Goal: Information Seeking & Learning: Understand process/instructions

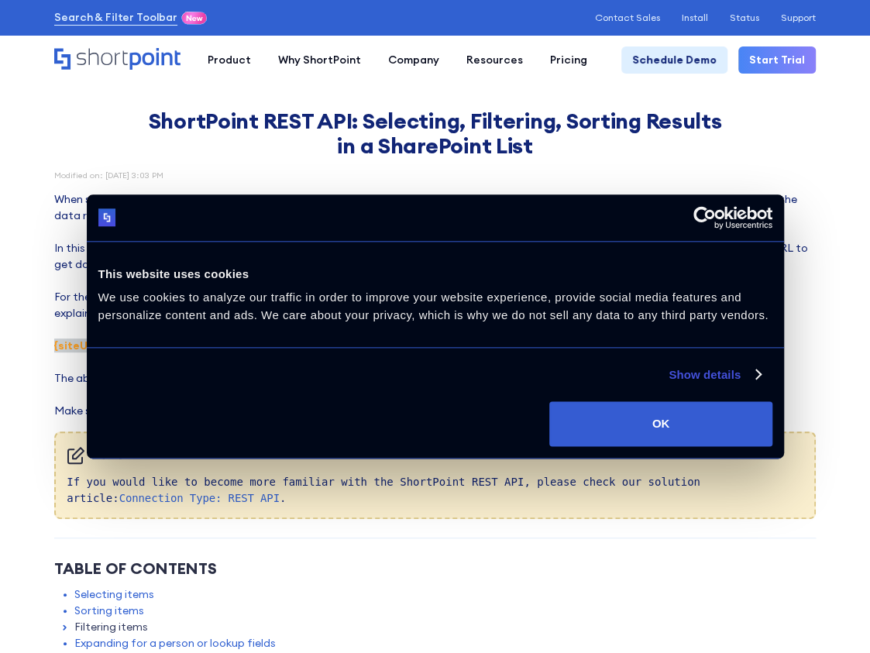
click at [491, 177] on div "Modified on: [DATE] 3:03 PM" at bounding box center [435, 175] width 762 height 9
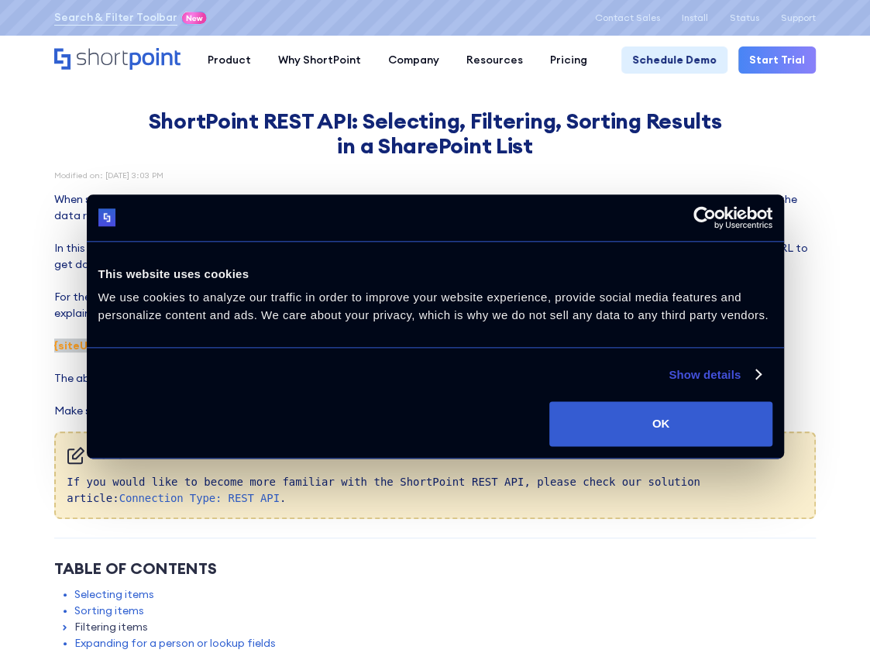
click at [705, 376] on link "Show details" at bounding box center [714, 375] width 91 height 19
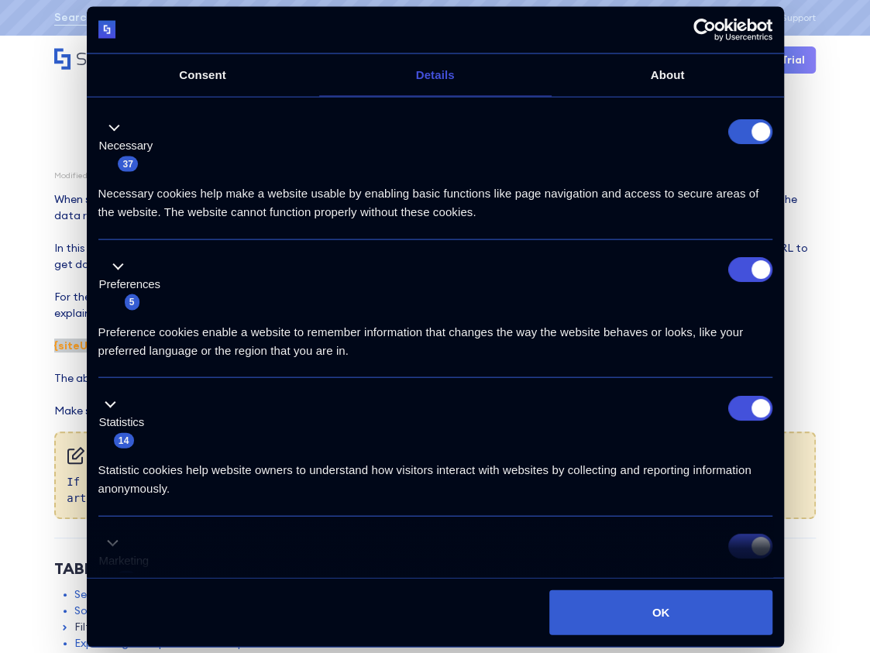
click at [208, 75] on link "Consent" at bounding box center [203, 74] width 232 height 43
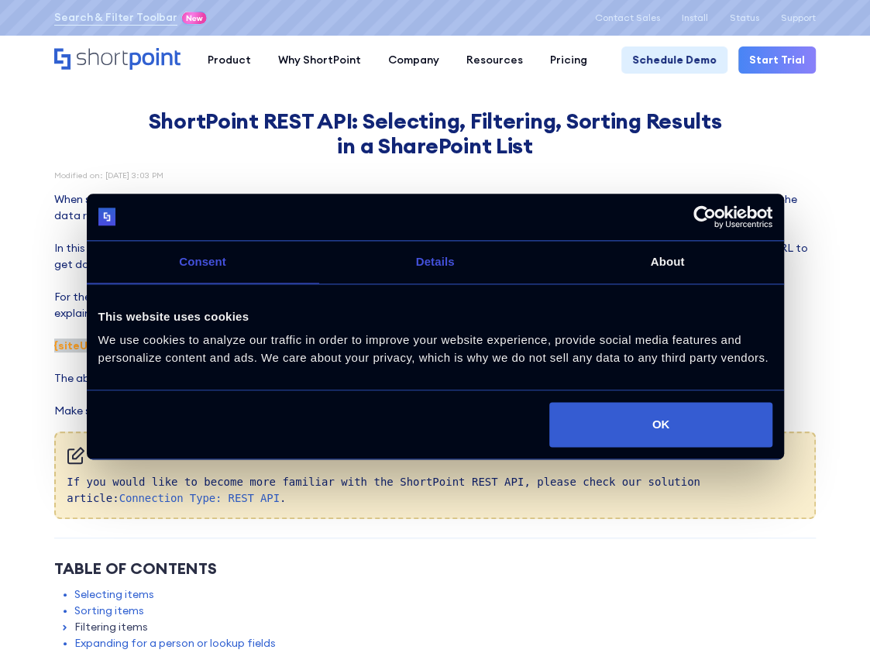
click at [414, 264] on link "Details" at bounding box center [435, 262] width 232 height 43
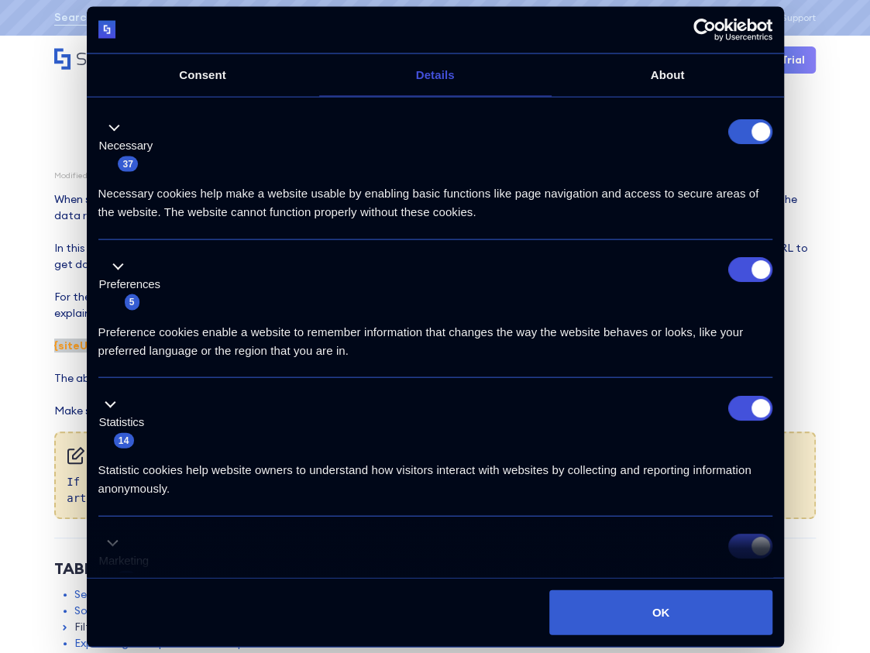
drag, startPoint x: 741, startPoint y: 136, endPoint x: 581, endPoint y: 116, distance: 160.8
click at [741, 134] on form at bounding box center [750, 131] width 44 height 25
click at [738, 267] on input "Preferences" at bounding box center [750, 269] width 44 height 25
checkbox input "false"
drag, startPoint x: 741, startPoint y: 419, endPoint x: 750, endPoint y: 424, distance: 9.7
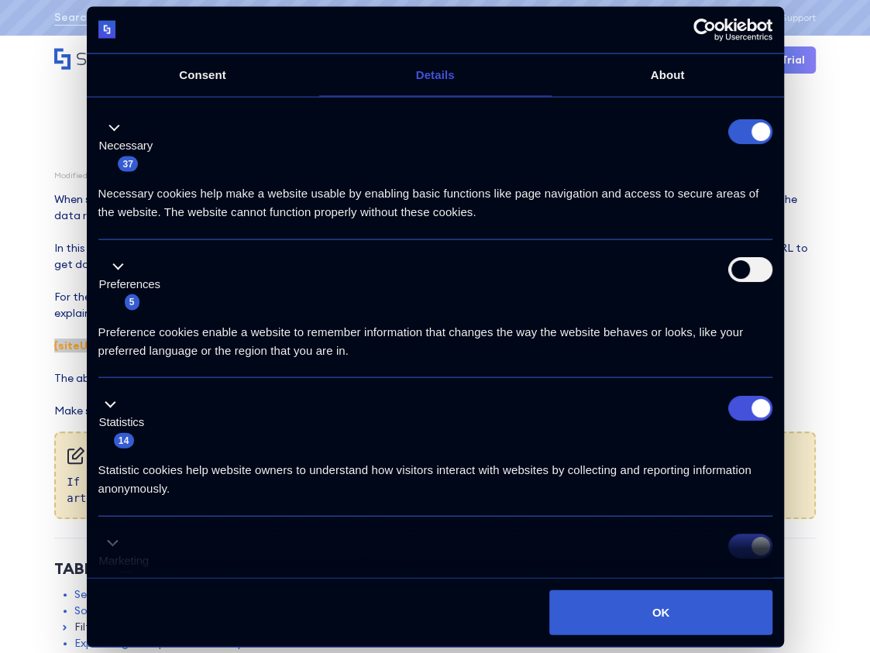
click at [742, 420] on div "Statistics 14" at bounding box center [435, 422] width 674 height 54
click at [745, 418] on div "Statistics 14" at bounding box center [435, 422] width 674 height 54
click at [739, 410] on input "Statistics" at bounding box center [750, 407] width 44 height 25
checkbox input "false"
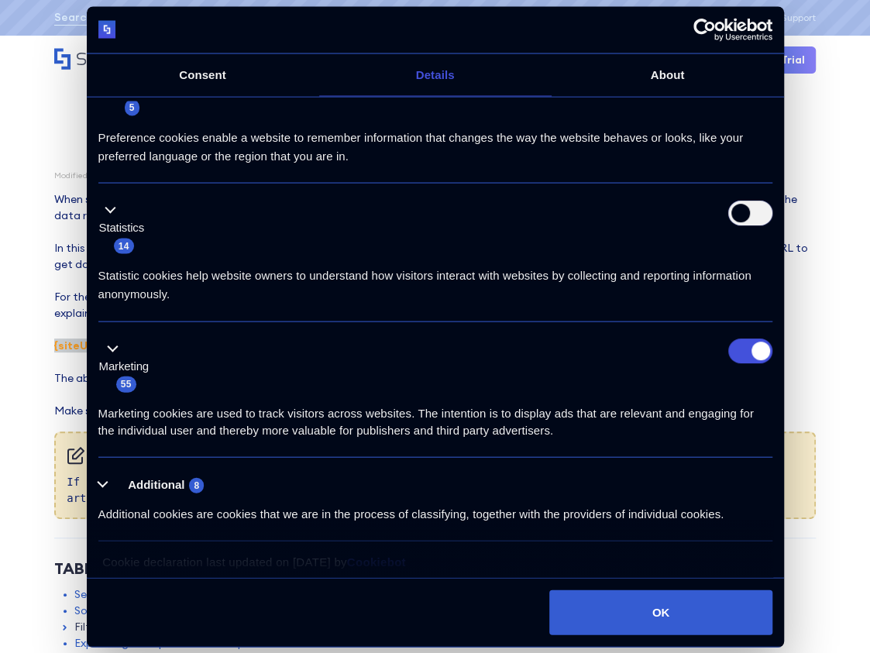
scroll to position [200, 0]
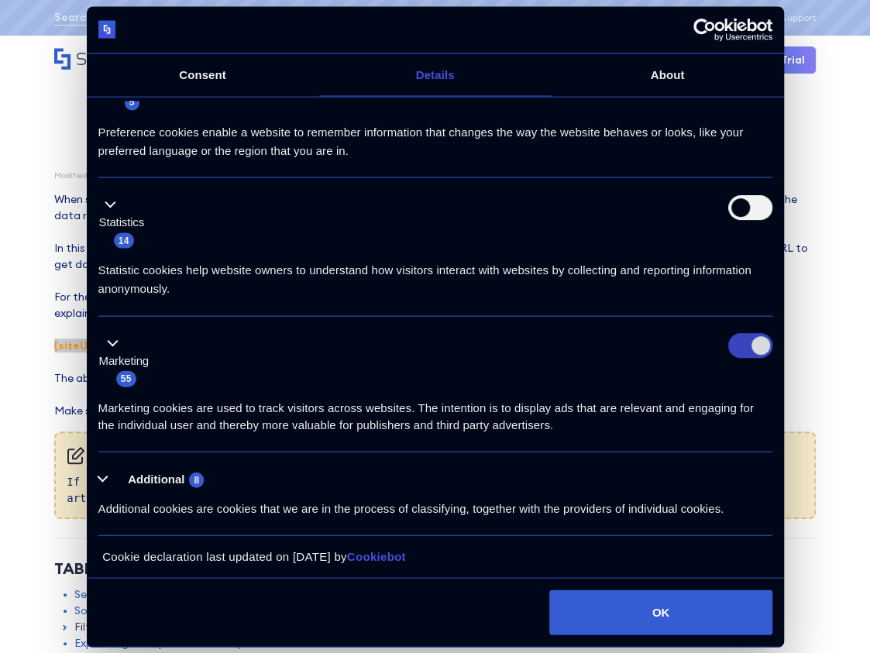
click at [738, 350] on input "Marketing" at bounding box center [750, 346] width 44 height 25
checkbox input "false"
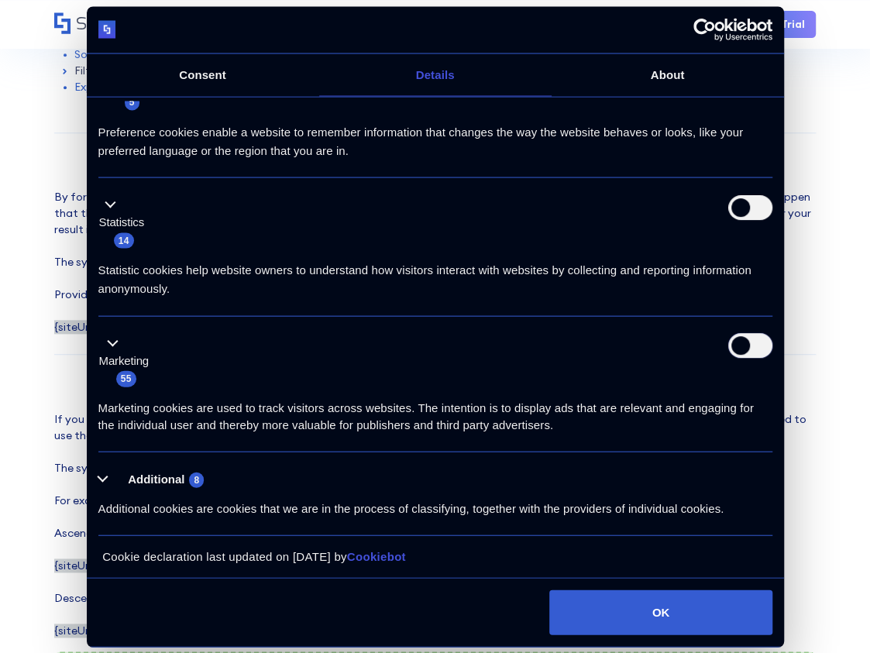
scroll to position [697, 0]
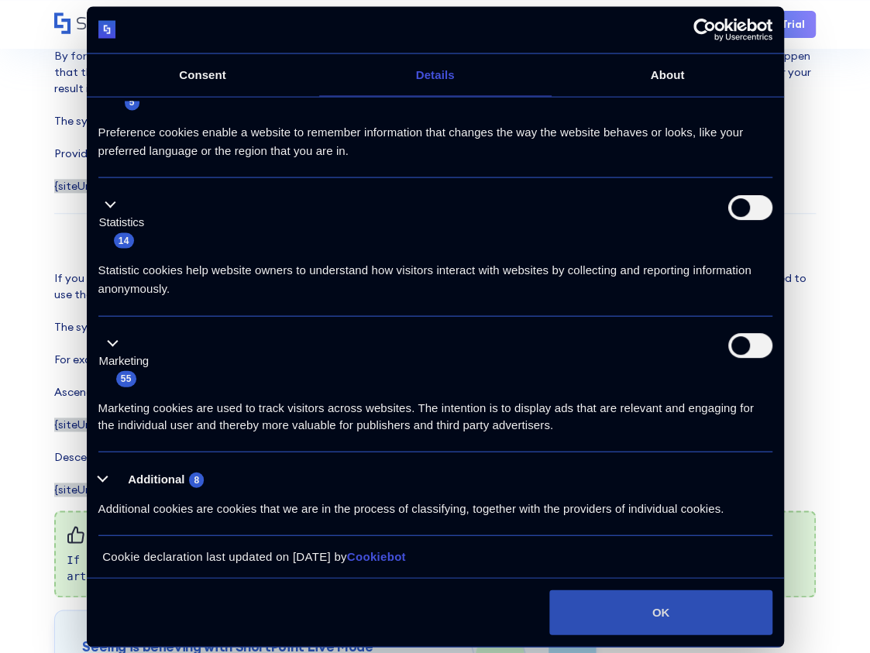
click at [638, 615] on button "OK" at bounding box center [660, 612] width 222 height 45
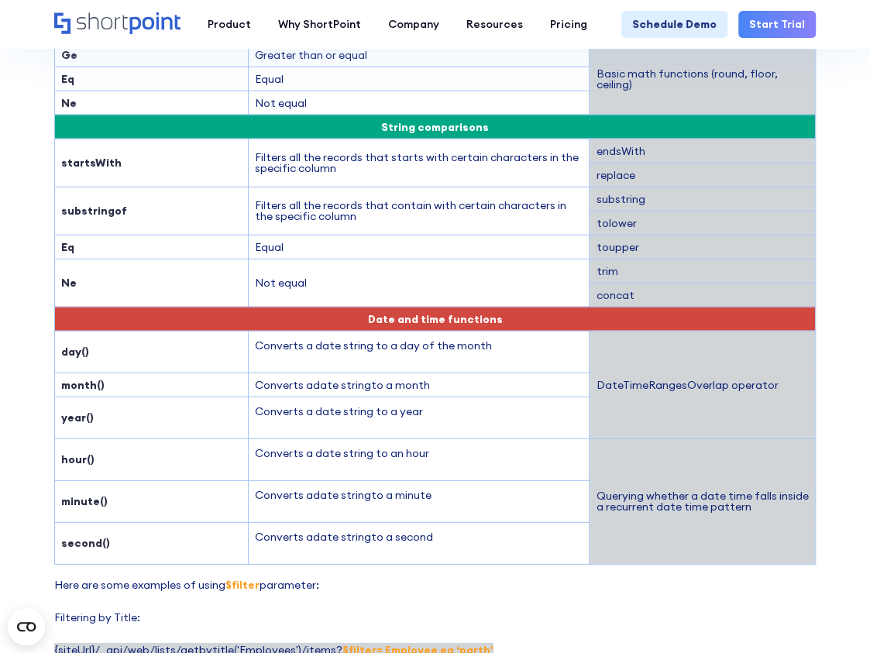
scroll to position [1627, 0]
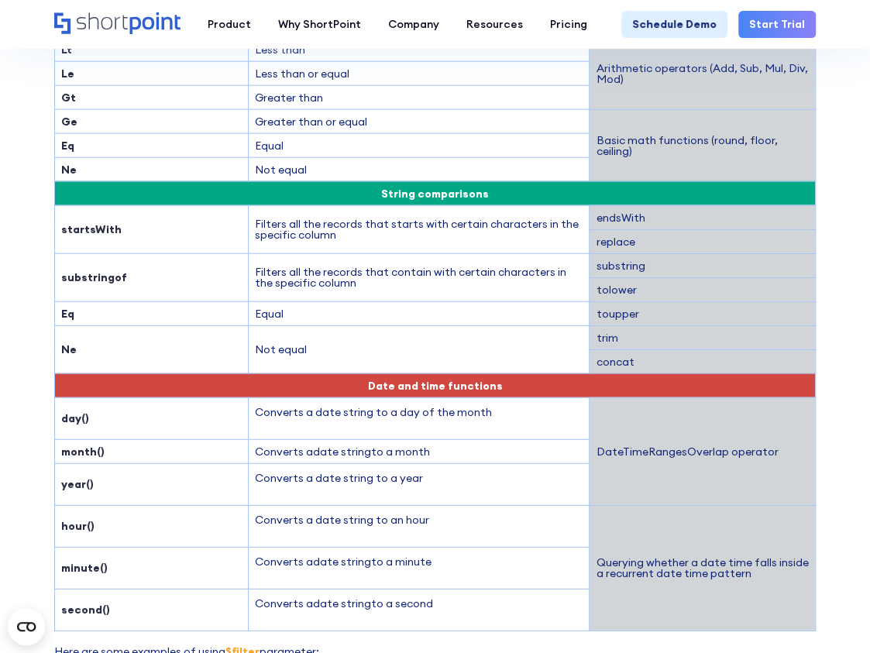
click at [845, 188] on section "ShortPoint REST API: Selecting, Filtering, Sorting Results in a SharePoint List…" at bounding box center [435, 146] width 870 height 3546
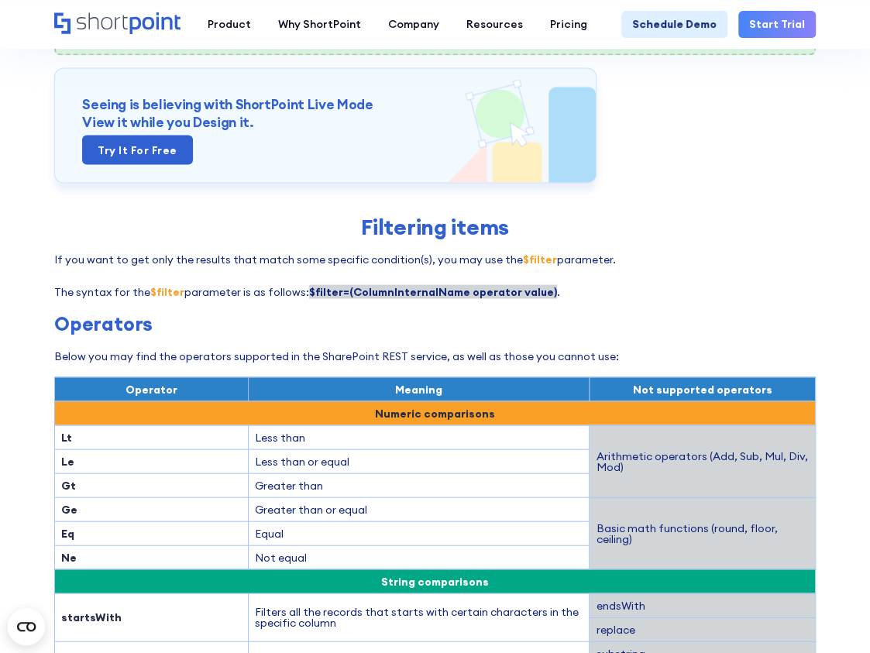
scroll to position [1994, 0]
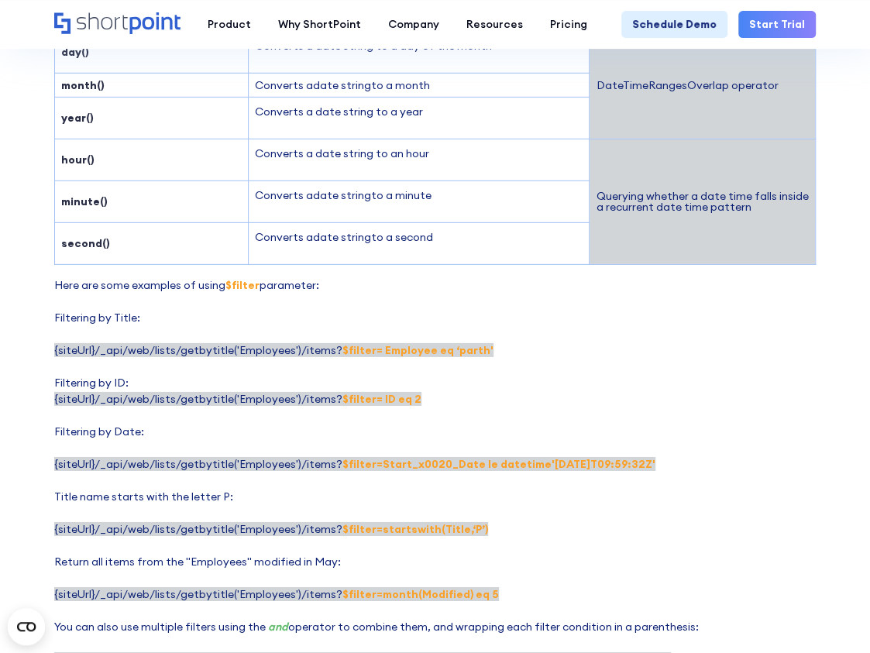
click at [479, 369] on p "Here are some examples of using $filter parameter: Filtering by Title: {siteUrl…" at bounding box center [435, 472] width 762 height 391
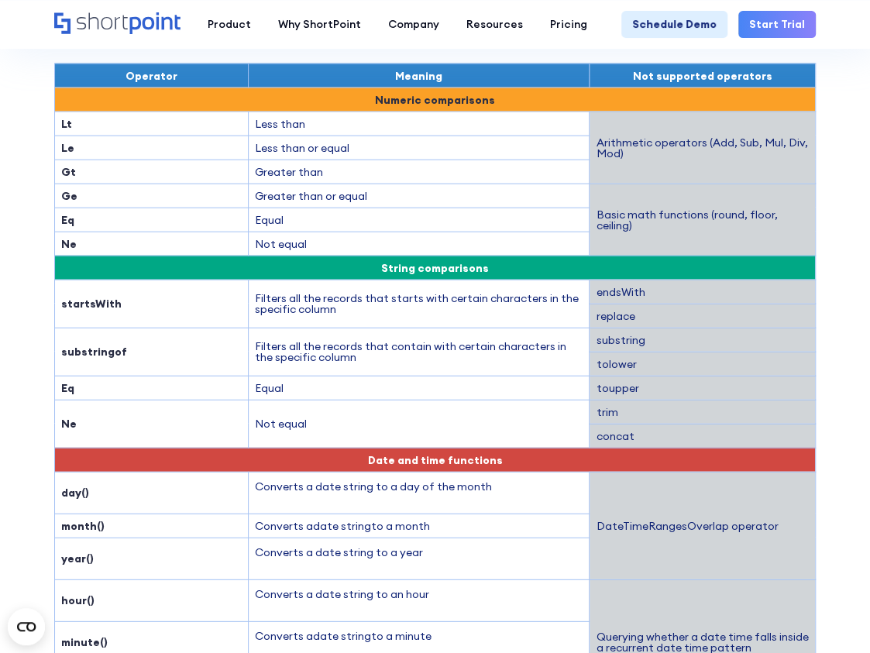
scroll to position [1529, 0]
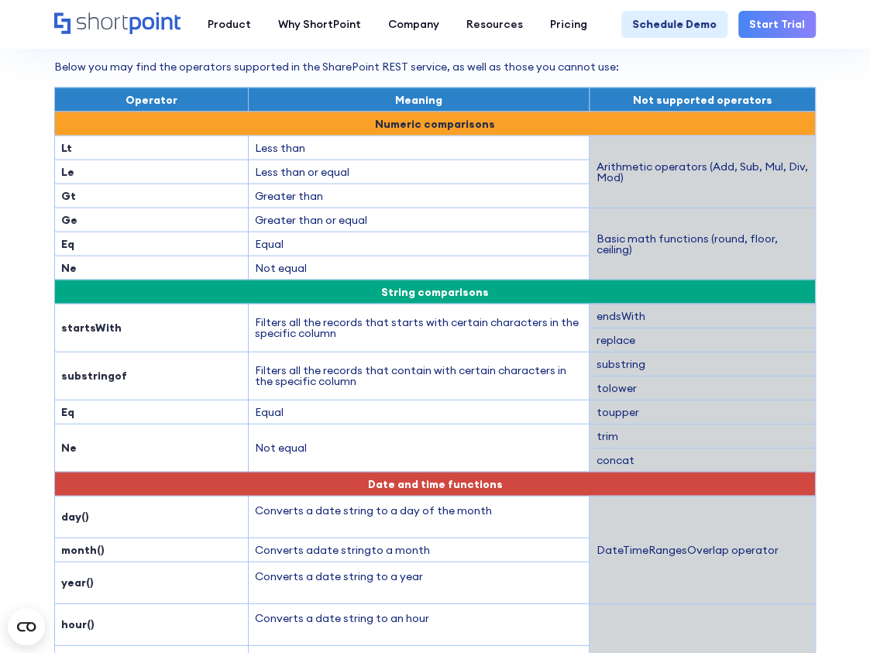
click at [470, 611] on p "Converts a date string to an hour" at bounding box center [419, 619] width 329 height 16
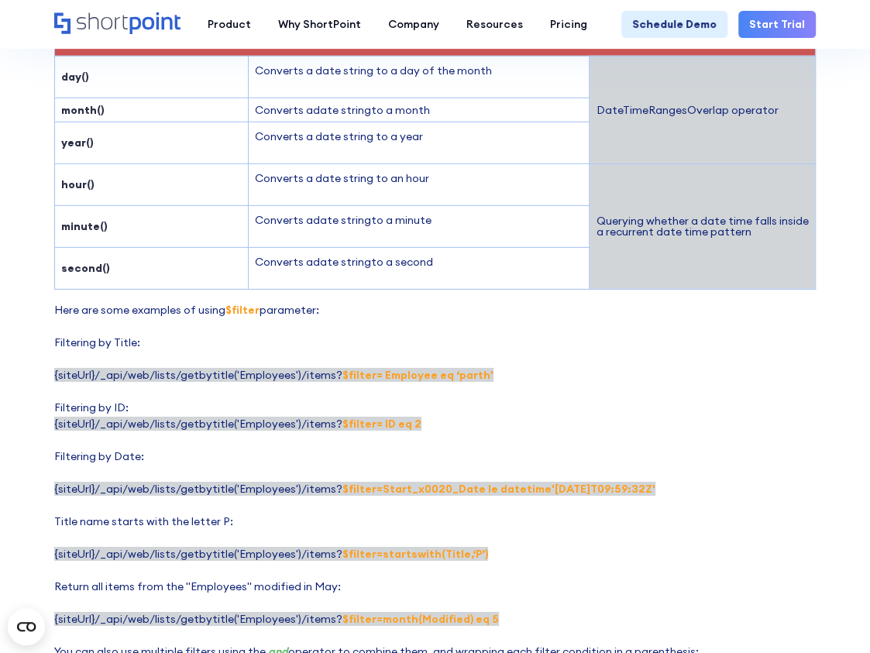
scroll to position [1994, 0]
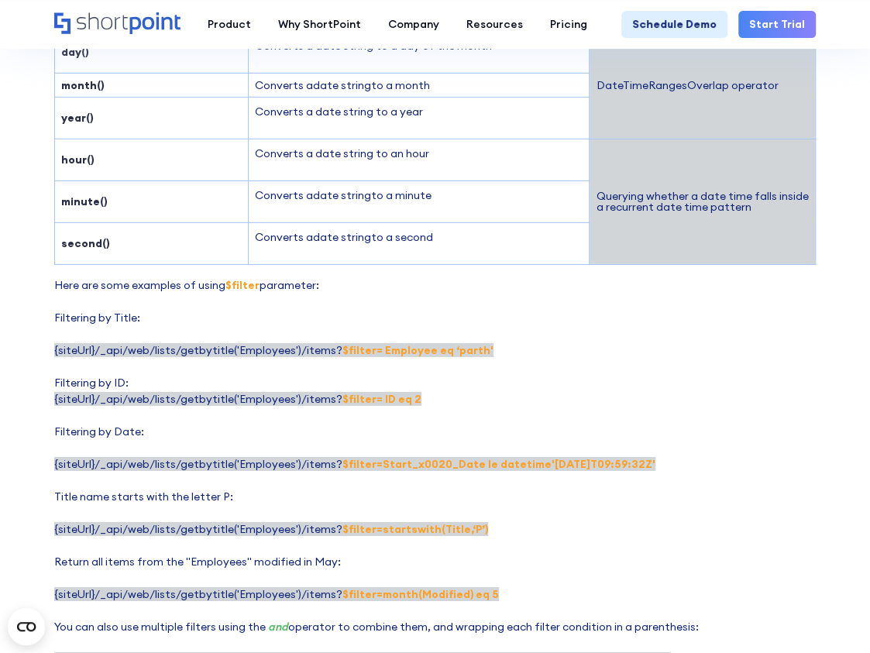
click at [398, 277] on p "Here are some examples of using $filter parameter: Filtering by Title: {siteUrl…" at bounding box center [435, 472] width 762 height 391
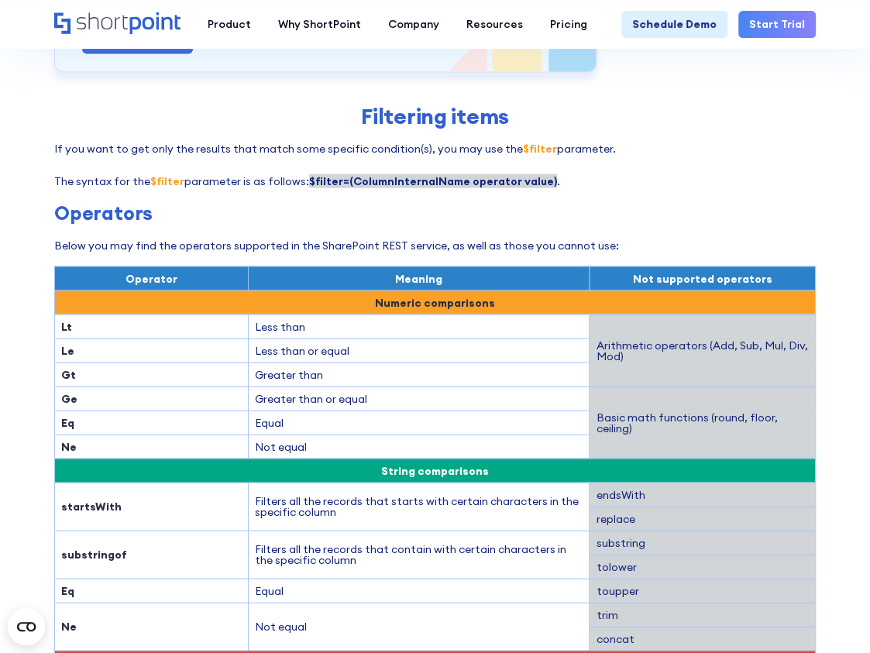
scroll to position [2270, 0]
